Goal: Information Seeking & Learning: Learn about a topic

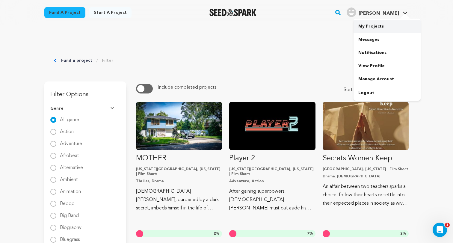
click at [375, 23] on link "My Projects" at bounding box center [387, 26] width 67 height 13
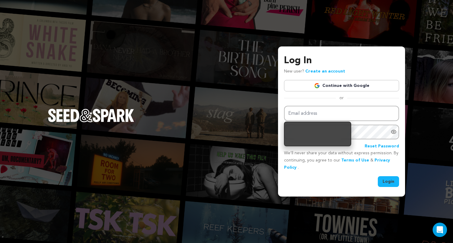
click at [349, 90] on link "Continue with Google" at bounding box center [341, 85] width 115 height 11
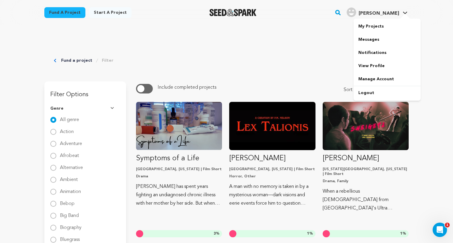
click at [404, 13] on icon at bounding box center [405, 13] width 4 height 2
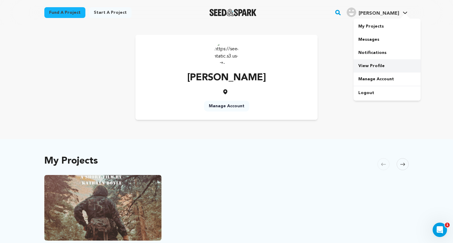
click at [370, 70] on link "View Profile" at bounding box center [387, 65] width 67 height 13
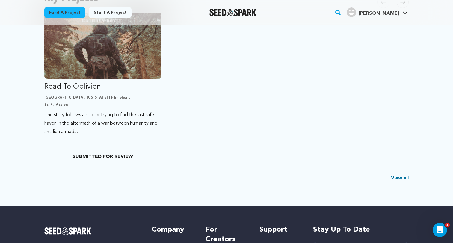
scroll to position [162, 0]
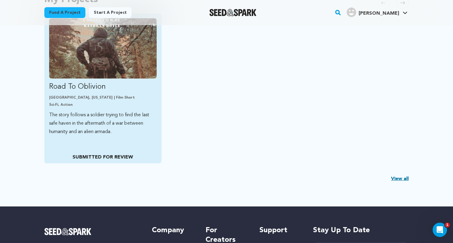
click at [111, 128] on p "The story follows a soldier trying to find the last safe haven in the aftermath…" at bounding box center [103, 123] width 108 height 25
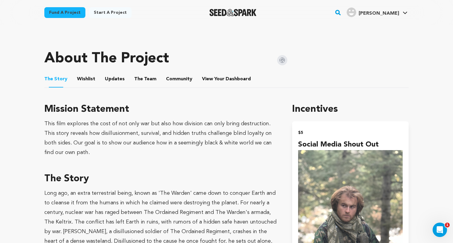
scroll to position [246, 0]
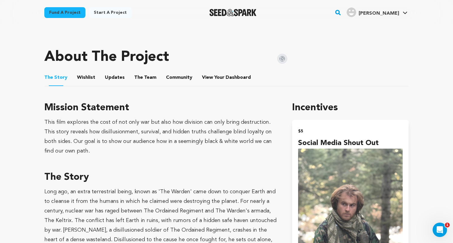
click at [138, 79] on button "The Team" at bounding box center [145, 79] width 14 height 14
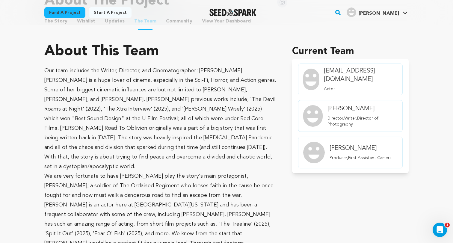
scroll to position [304, 0]
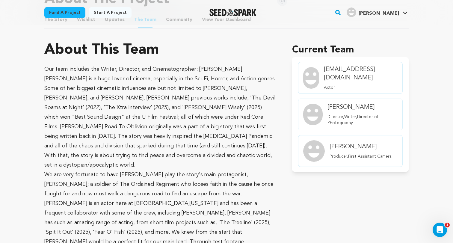
click at [342, 149] on h4 "Sherry Ryan" at bounding box center [361, 147] width 62 height 8
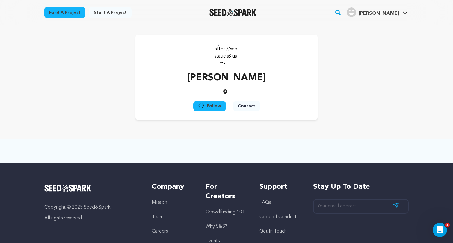
click at [242, 105] on button "Contact" at bounding box center [246, 106] width 27 height 11
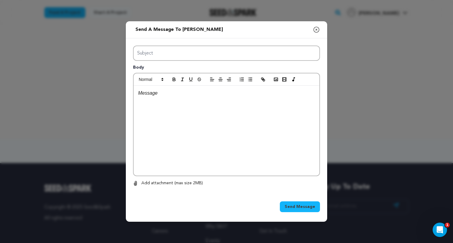
click at [316, 29] on icon "button" at bounding box center [316, 29] width 5 height 5
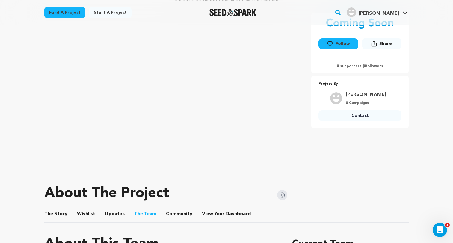
scroll to position [108, 0]
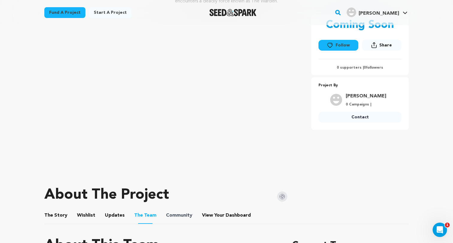
click at [166, 214] on span "Community" at bounding box center [179, 215] width 26 height 7
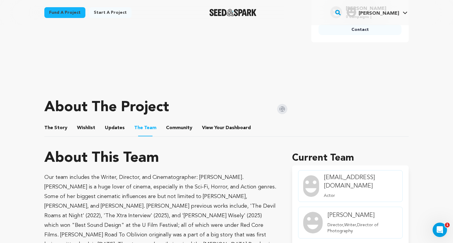
scroll to position [261, 0]
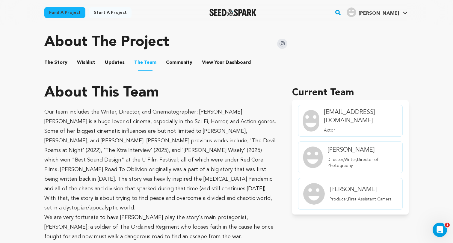
click at [178, 64] on button "Community" at bounding box center [179, 64] width 14 height 14
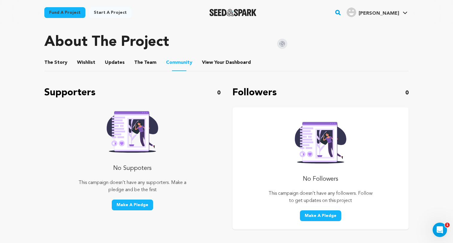
click at [116, 66] on button "Updates" at bounding box center [115, 64] width 14 height 14
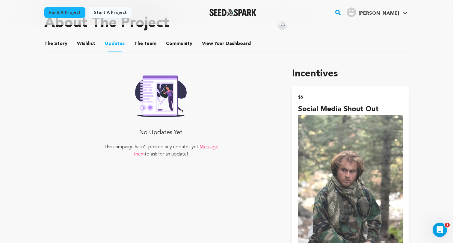
scroll to position [277, 0]
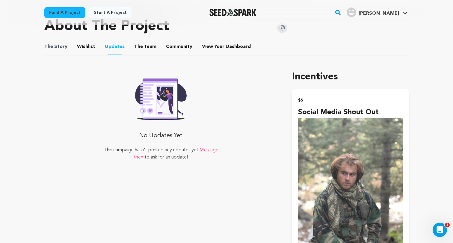
click at [64, 50] on span "The Story" at bounding box center [55, 46] width 23 height 7
click at [58, 48] on button "The Story" at bounding box center [56, 48] width 14 height 14
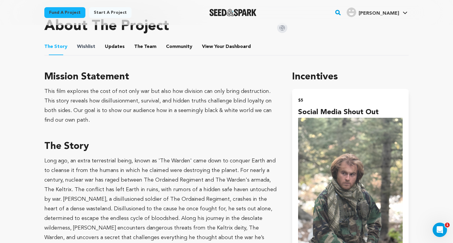
click at [77, 48] on span "Wishlist" at bounding box center [86, 46] width 18 height 7
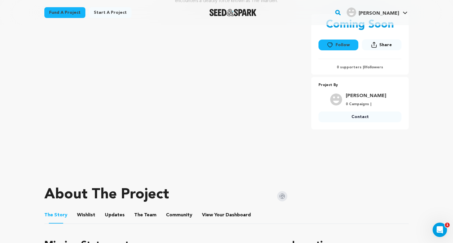
scroll to position [107, 0]
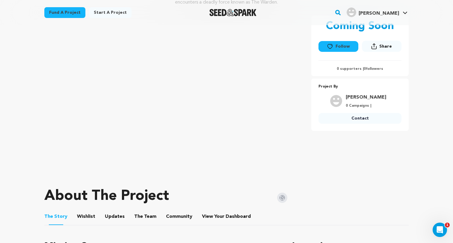
click at [84, 218] on button "Wishlist" at bounding box center [86, 218] width 14 height 14
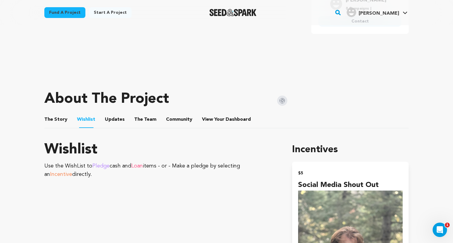
scroll to position [217, 0]
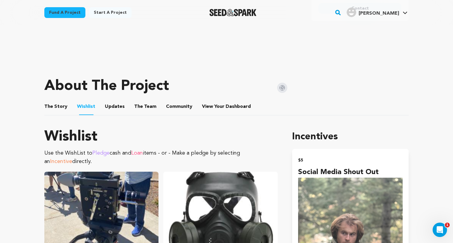
click at [56, 106] on button "The Story" at bounding box center [56, 108] width 14 height 14
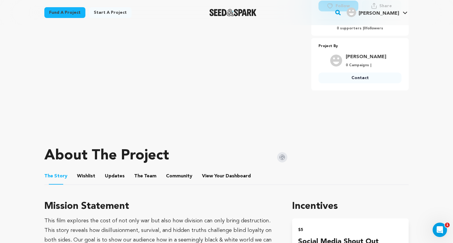
scroll to position [161, 0]
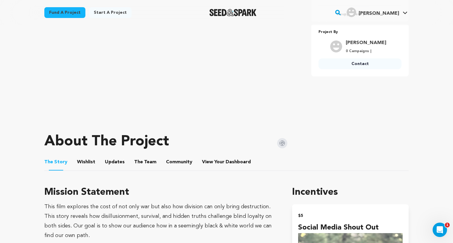
click at [91, 162] on button "Wishlist" at bounding box center [86, 163] width 14 height 14
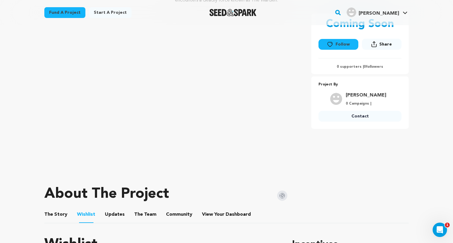
scroll to position [108, 0]
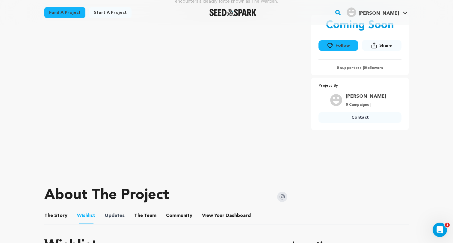
click at [120, 215] on span "Updates" at bounding box center [115, 215] width 20 height 7
click at [110, 218] on button "Updates" at bounding box center [115, 217] width 14 height 14
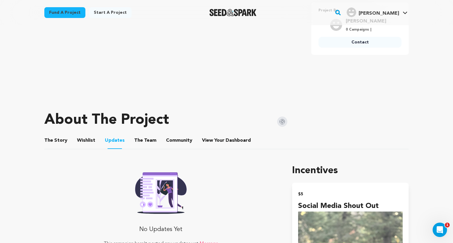
scroll to position [191, 0]
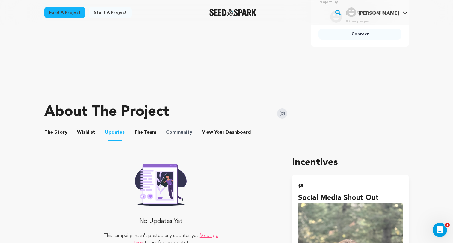
click at [183, 133] on span "Community" at bounding box center [179, 132] width 26 height 7
click at [176, 130] on button "Community" at bounding box center [179, 133] width 14 height 14
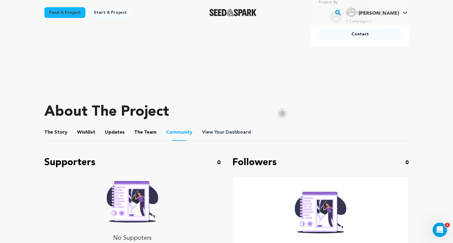
click at [230, 133] on span "Dashboard" at bounding box center [238, 132] width 25 height 7
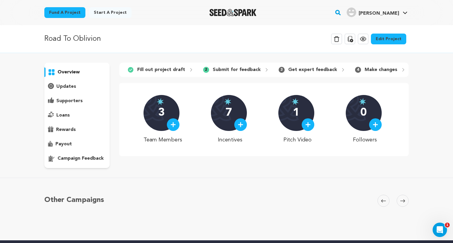
click at [147, 146] on div "3 Team Members 7 Incentives 1 Pitch Video 0 Followers" at bounding box center [263, 119] width 289 height 73
click at [145, 153] on div "3 Team Members 7 Incentives 1 Pitch Video 0 Followers" at bounding box center [263, 119] width 289 height 73
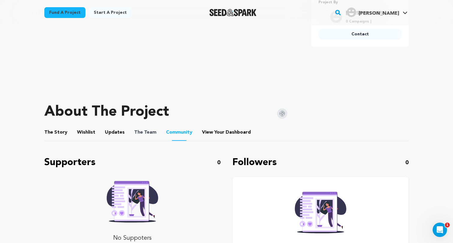
click at [150, 133] on span "The Team" at bounding box center [145, 132] width 22 height 7
click at [144, 132] on button "The Team" at bounding box center [145, 133] width 14 height 14
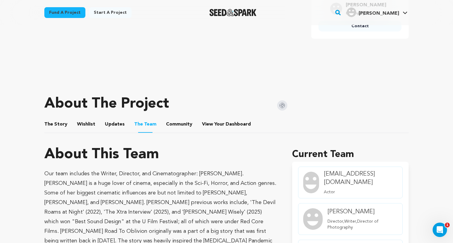
scroll to position [195, 0]
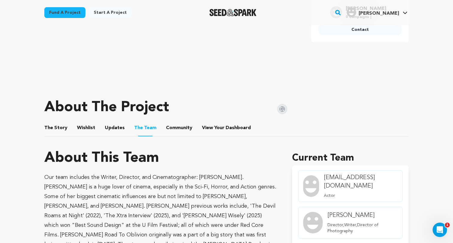
click at [59, 126] on button "The Story" at bounding box center [56, 129] width 14 height 14
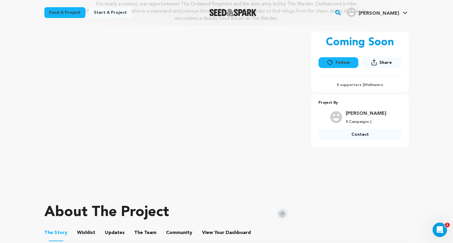
scroll to position [93, 0]
